Goal: Task Accomplishment & Management: Manage account settings

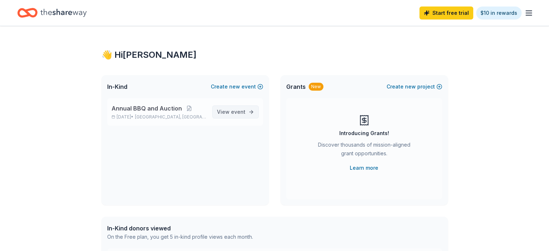
click at [234, 112] on span "event" at bounding box center [238, 112] width 14 height 6
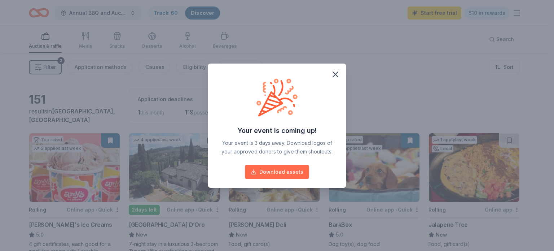
click at [281, 176] on button "Download assets" at bounding box center [277, 172] width 64 height 14
click at [338, 70] on icon "button" at bounding box center [335, 74] width 10 height 10
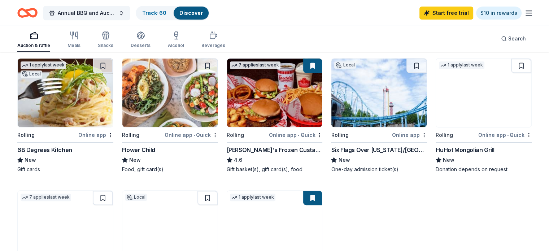
scroll to position [361, 0]
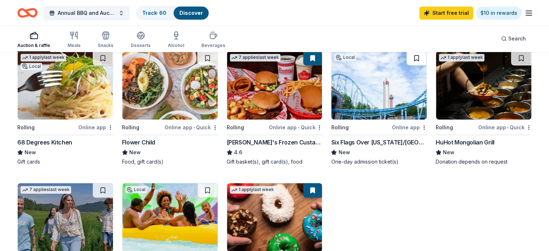
click at [411, 60] on button at bounding box center [416, 58] width 20 height 14
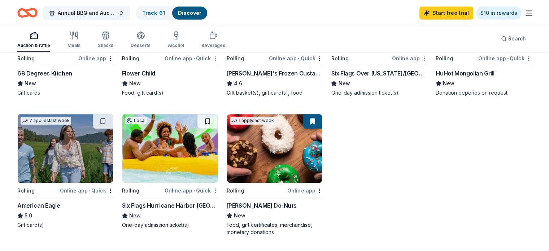
scroll to position [433, 0]
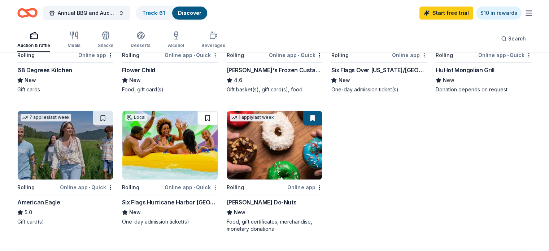
click at [211, 121] on button at bounding box center [207, 118] width 20 height 14
click at [313, 121] on button at bounding box center [312, 118] width 19 height 14
click at [311, 118] on button at bounding box center [312, 118] width 19 height 14
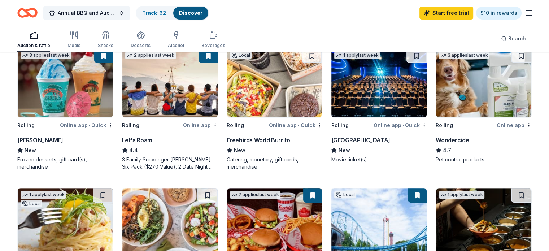
scroll to position [216, 0]
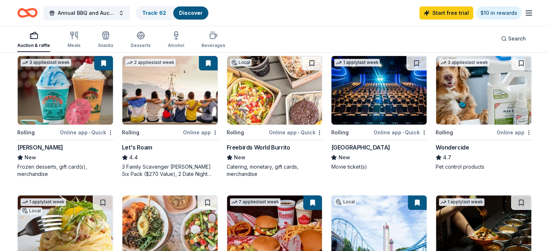
click at [311, 64] on button at bounding box center [312, 63] width 20 height 14
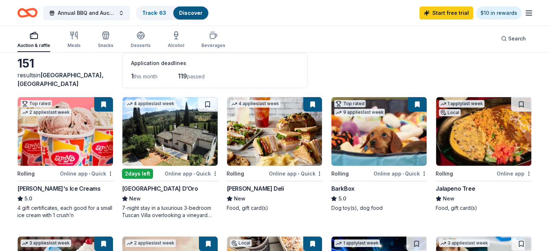
scroll to position [0, 0]
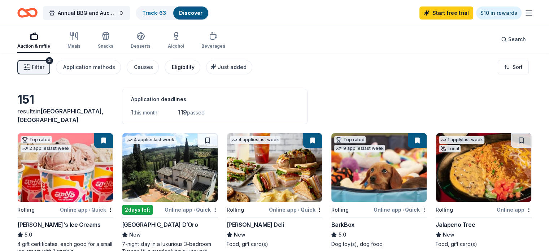
click at [182, 67] on div "Eligibility" at bounding box center [183, 67] width 23 height 9
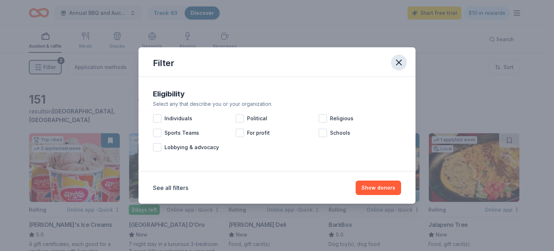
click at [401, 62] on icon "button" at bounding box center [399, 62] width 10 height 10
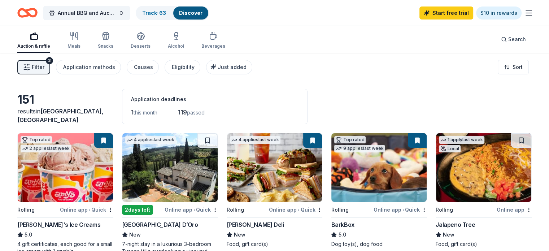
click at [208, 13] on div "Discover" at bounding box center [190, 12] width 35 height 13
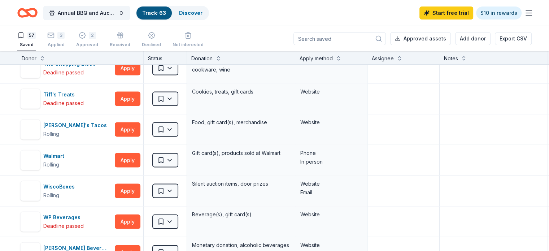
scroll to position [1623, 0]
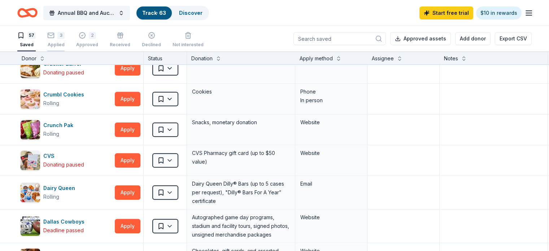
click at [65, 31] on button "3 Applied" at bounding box center [55, 40] width 17 height 22
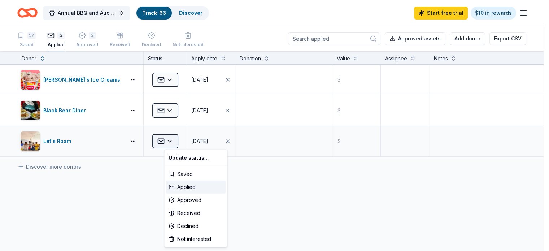
click at [182, 137] on html "Annual BBQ and Auction Track · 63 Discover Start free trial $10 in rewards 57 S…" at bounding box center [274, 125] width 549 height 251
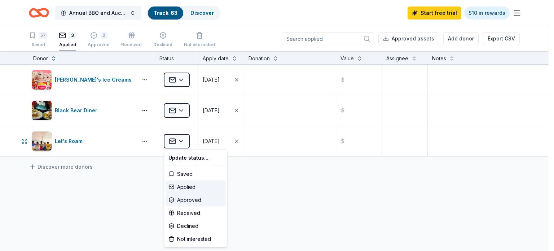
click at [190, 202] on div "Approved" at bounding box center [196, 199] width 60 height 13
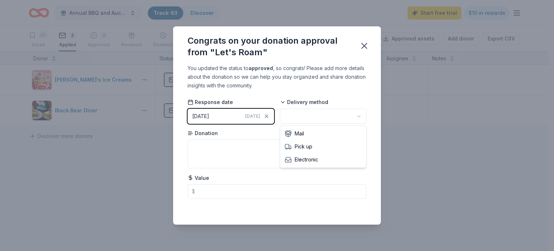
click at [312, 121] on html "Annual BBQ and Auction Track · 63 Discover Start free trial $10 in rewards 57 S…" at bounding box center [277, 125] width 554 height 251
click at [216, 155] on textarea at bounding box center [277, 153] width 179 height 29
type textarea "Certificates"
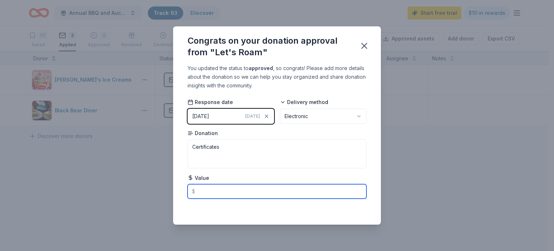
click at [214, 185] on input "text" at bounding box center [277, 191] width 179 height 14
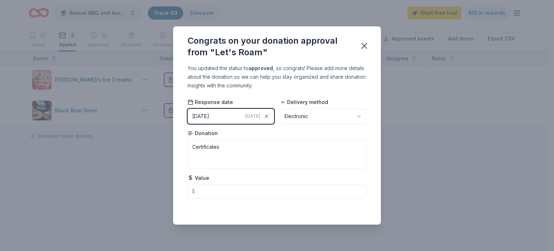
click at [108, 166] on div "Congrats on your donation approval from "Let's Roam" You updated the status to …" at bounding box center [277, 125] width 554 height 251
click at [365, 47] on icon "button" at bounding box center [364, 45] width 5 height 5
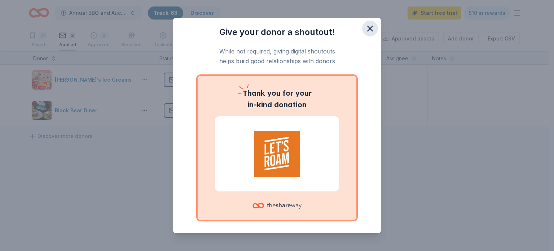
click at [367, 27] on icon "button" at bounding box center [370, 28] width 10 height 10
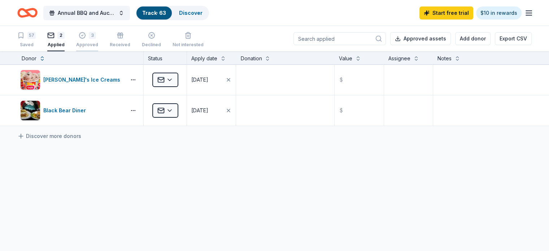
click at [86, 31] on icon "button" at bounding box center [82, 31] width 7 height 7
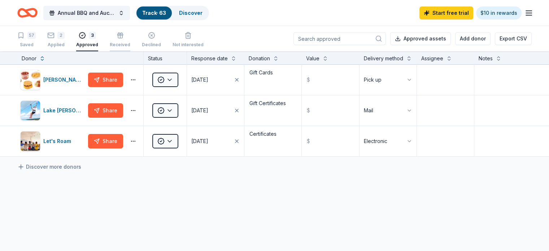
click at [130, 41] on div "Received" at bounding box center [120, 40] width 21 height 16
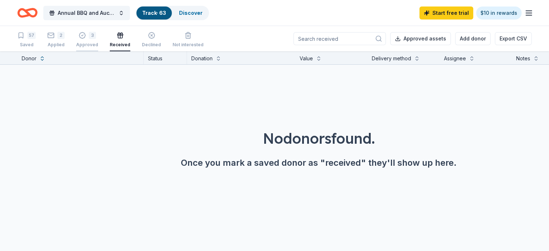
click at [98, 42] on div "Approved" at bounding box center [87, 41] width 22 height 6
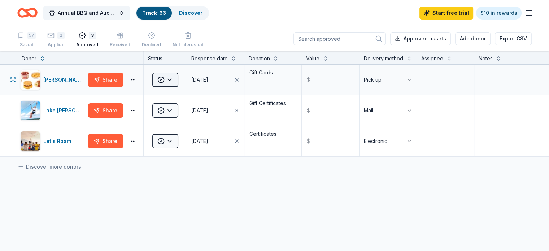
click at [185, 88] on html "Annual BBQ and Auction Track · 63 Discover Start free trial $10 in rewards 57 S…" at bounding box center [274, 125] width 549 height 251
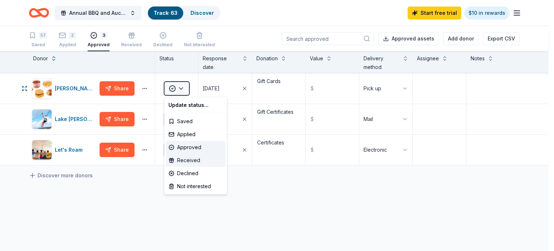
click at [187, 157] on div "Received" at bounding box center [196, 160] width 60 height 13
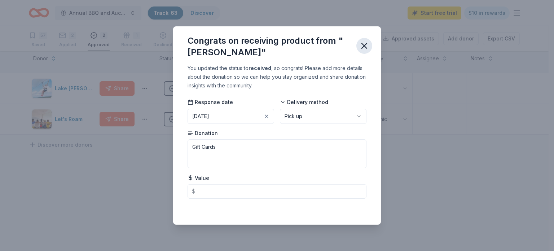
click at [363, 47] on icon "button" at bounding box center [364, 45] width 5 height 5
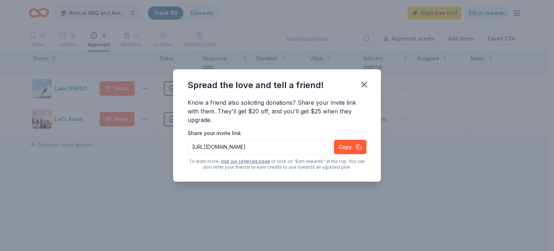
click at [355, 89] on div "Spread the love and tell a friend!" at bounding box center [277, 83] width 208 height 29
click at [364, 84] on icon "button" at bounding box center [364, 84] width 10 height 10
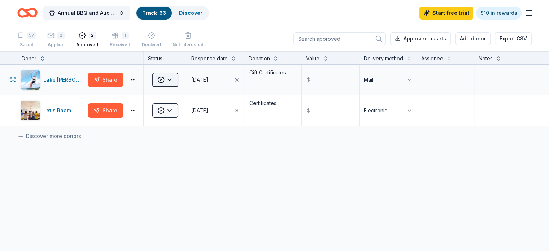
click at [165, 85] on html "Annual BBQ and Auction Track · 63 Discover Start free trial $10 in rewards 57 S…" at bounding box center [274, 125] width 549 height 251
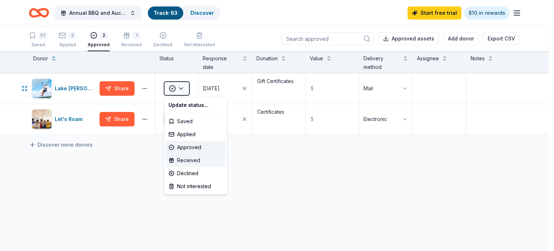
click at [196, 162] on div "Received" at bounding box center [196, 160] width 60 height 13
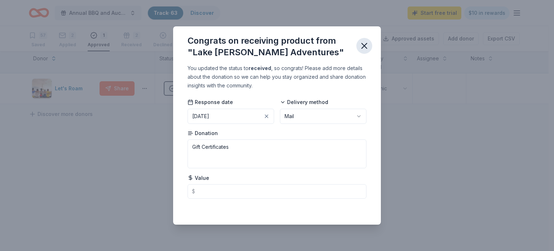
click at [366, 41] on icon "button" at bounding box center [364, 46] width 10 height 10
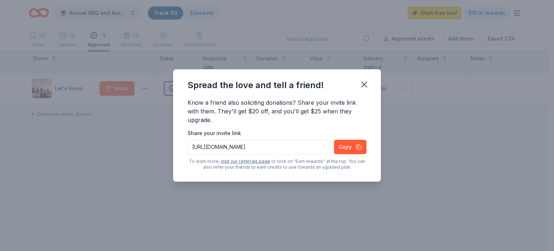
drag, startPoint x: 364, startPoint y: 82, endPoint x: 346, endPoint y: 82, distance: 18.0
click at [364, 82] on icon "button" at bounding box center [364, 84] width 10 height 10
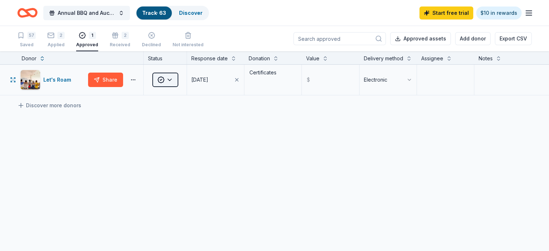
click at [180, 89] on html "Annual BBQ and Auction Track · 63 Discover Start free trial $10 in rewards 57 S…" at bounding box center [274, 125] width 549 height 251
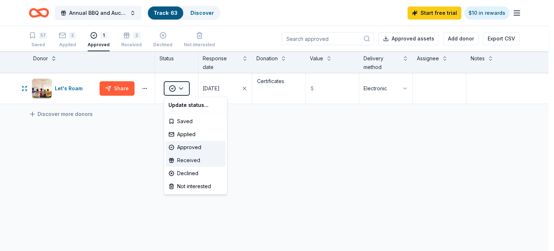
click at [187, 159] on div "Received" at bounding box center [196, 160] width 60 height 13
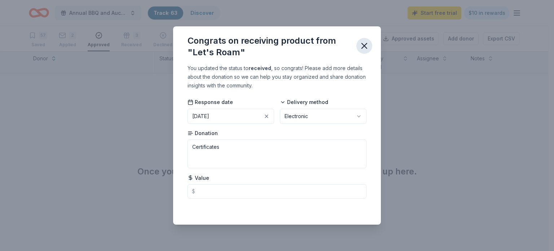
click at [368, 46] on icon "button" at bounding box center [364, 46] width 10 height 10
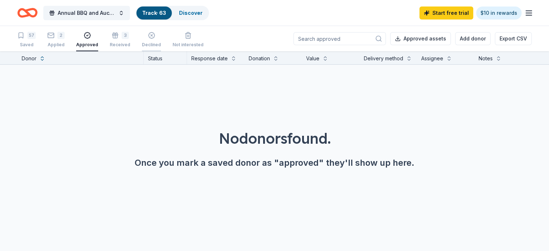
click at [161, 41] on div "Declined" at bounding box center [151, 40] width 19 height 16
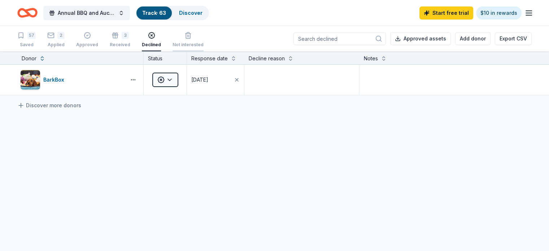
click at [201, 47] on button "Not interested" at bounding box center [187, 40] width 31 height 22
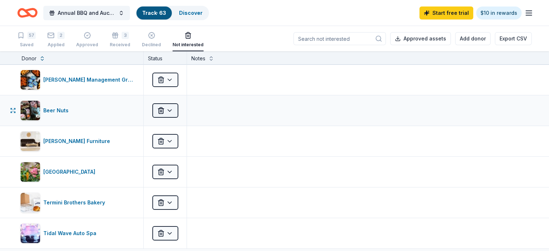
click at [183, 107] on html "Annual BBQ and Auction Track · 63 Discover Start free trial $10 in rewards 57 S…" at bounding box center [274, 125] width 549 height 251
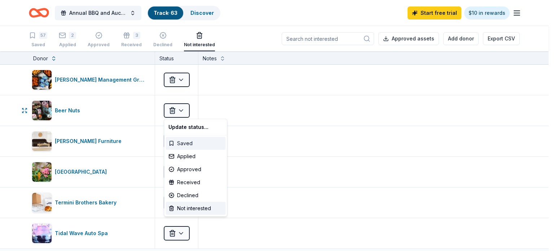
click at [184, 144] on div "Saved" at bounding box center [196, 143] width 60 height 13
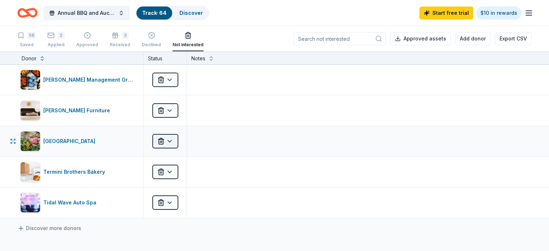
click at [179, 140] on html "Annual BBQ and Auction Track · 64 Discover Start free trial $10 in rewards 58 S…" at bounding box center [274, 125] width 549 height 251
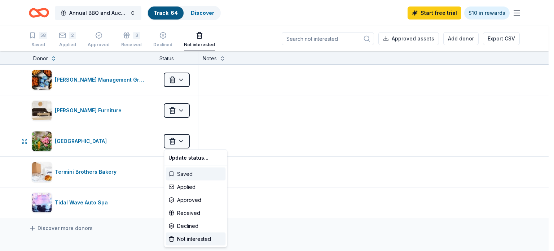
click at [189, 176] on div "Saved" at bounding box center [196, 173] width 60 height 13
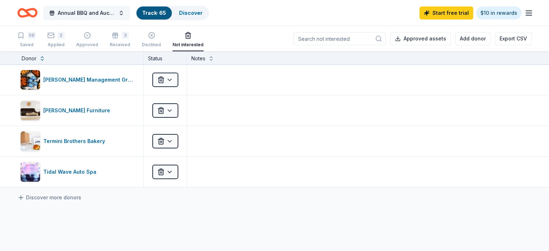
click at [112, 9] on span "Annual BBQ and Auction" at bounding box center [87, 13] width 58 height 9
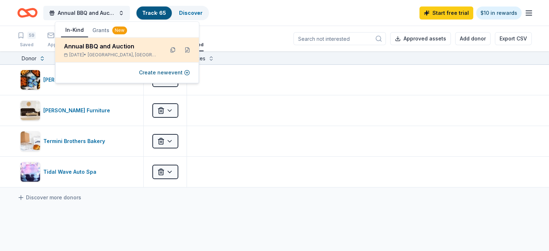
click at [114, 54] on span "[GEOGRAPHIC_DATA], [GEOGRAPHIC_DATA]" at bounding box center [123, 55] width 71 height 6
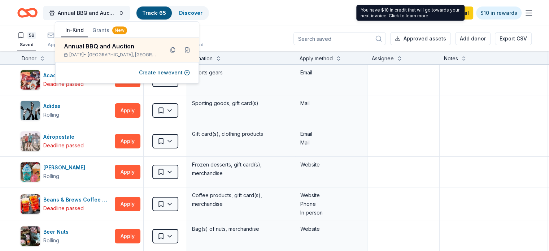
click at [516, 7] on div "Start free trial $10 in rewards" at bounding box center [476, 12] width 114 height 17
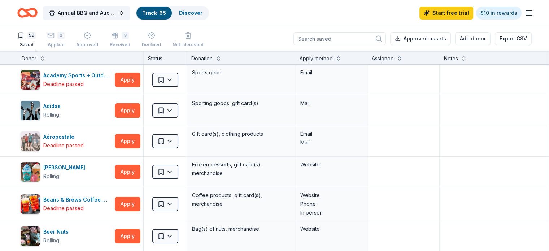
click at [526, 11] on line "button" at bounding box center [529, 11] width 6 height 0
